Goal: Task Accomplishment & Management: Use online tool/utility

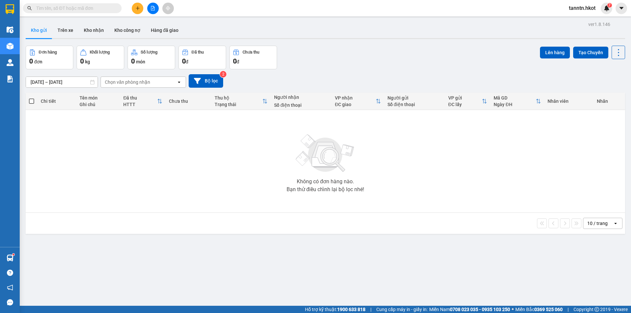
click at [107, 10] on input "text" at bounding box center [75, 8] width 78 height 7
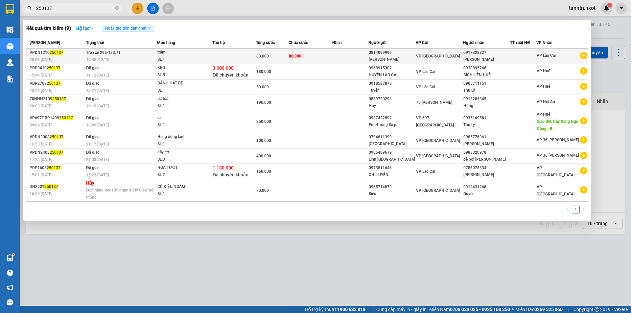
type input "250137"
click at [133, 56] on td "Trên xe 29E-133.71 19:35 [DATE]" at bounding box center [120, 56] width 73 height 15
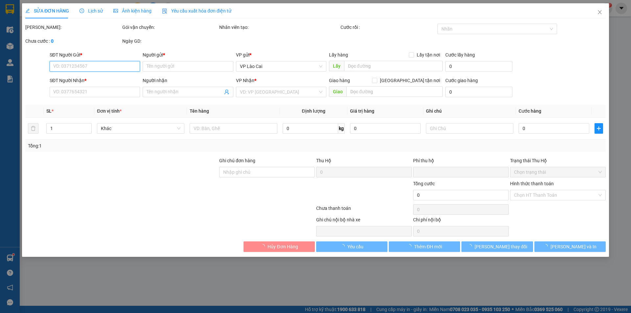
type input "0814099999"
type input "[PERSON_NAME]"
type input "0917328827"
type input "[PERSON_NAME]"
type input "0"
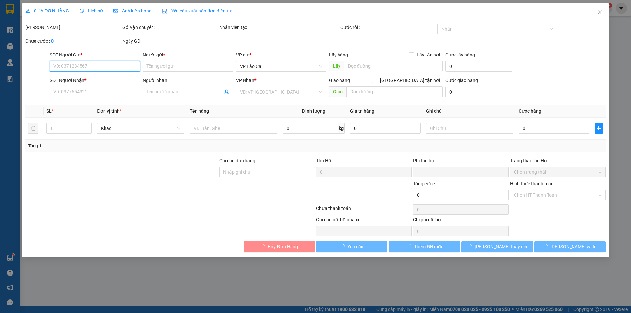
type input "80.000"
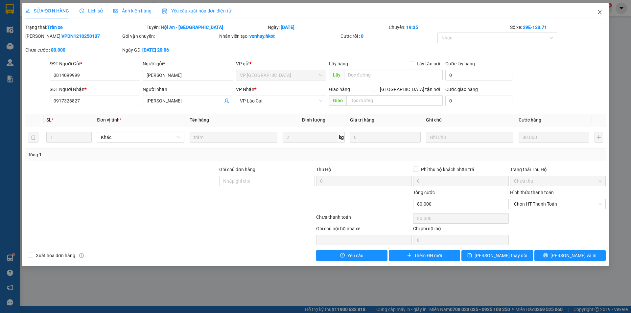
click at [599, 13] on icon "close" at bounding box center [599, 12] width 5 height 5
